Goal: Transaction & Acquisition: Subscribe to service/newsletter

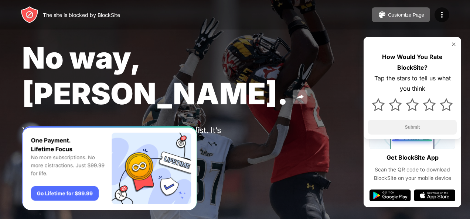
click at [92, 157] on div "Password Protection" at bounding box center [86, 160] width 51 height 6
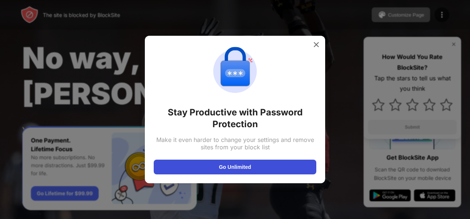
click at [228, 174] on button "Go Unlimited" at bounding box center [235, 167] width 163 height 15
